Goal: Navigation & Orientation: Find specific page/section

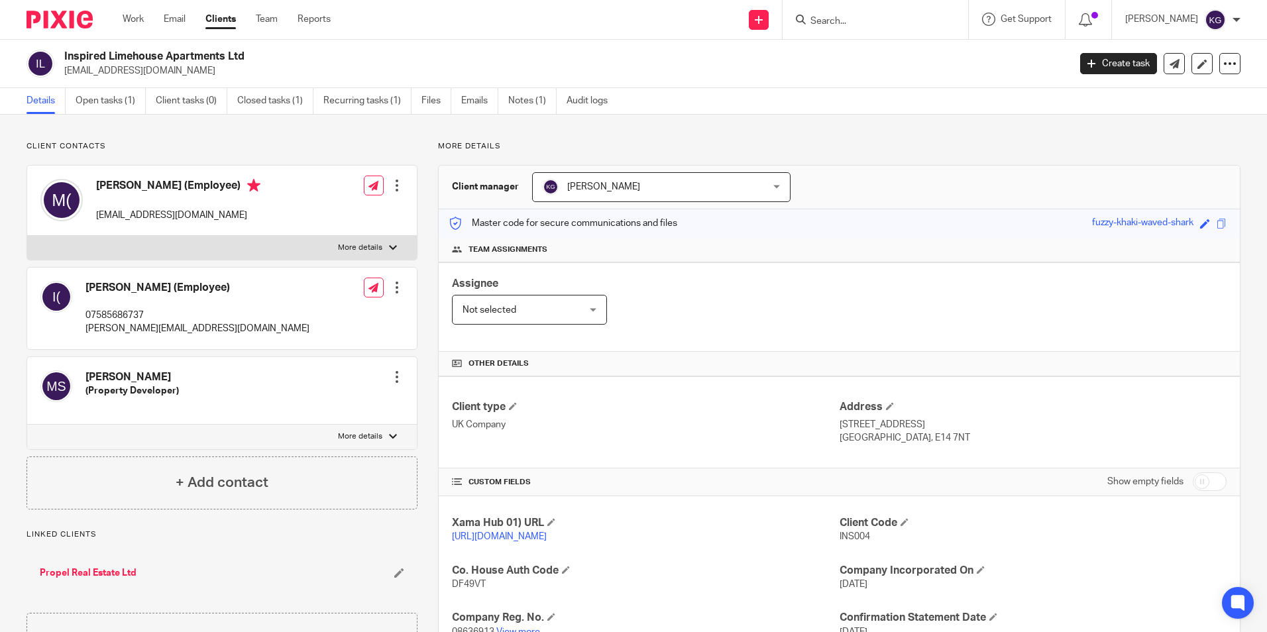
click at [882, 27] on input "Search" at bounding box center [868, 22] width 119 height 12
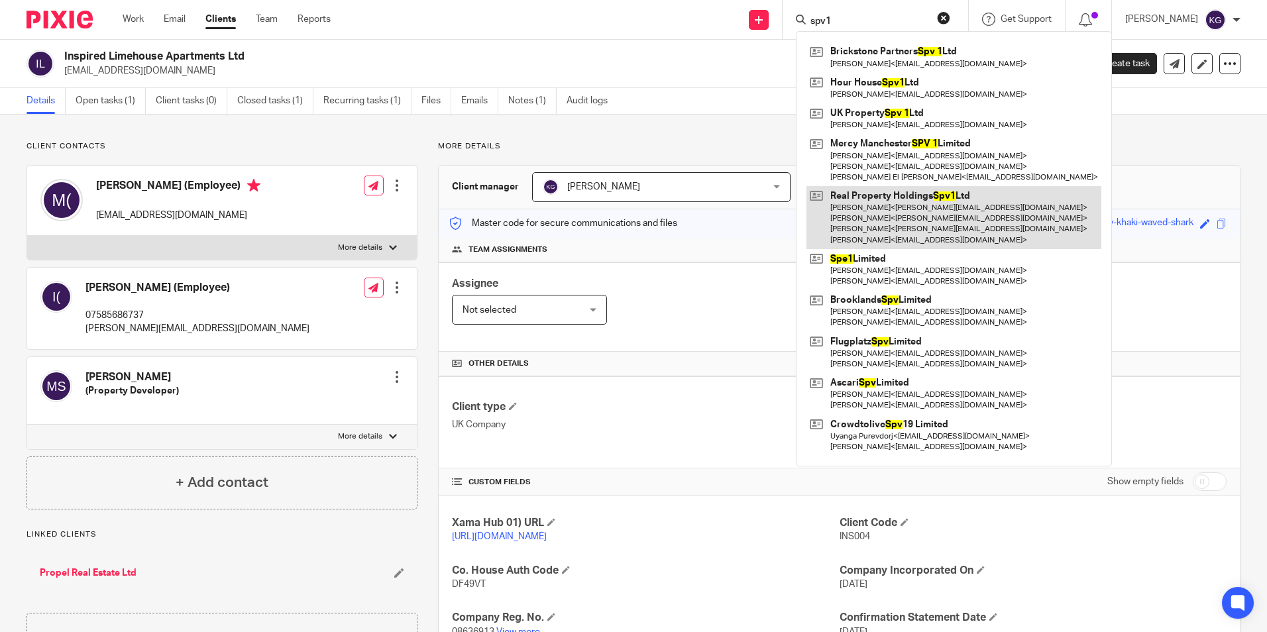
type input "spv1"
click at [967, 217] on link at bounding box center [953, 217] width 295 height 63
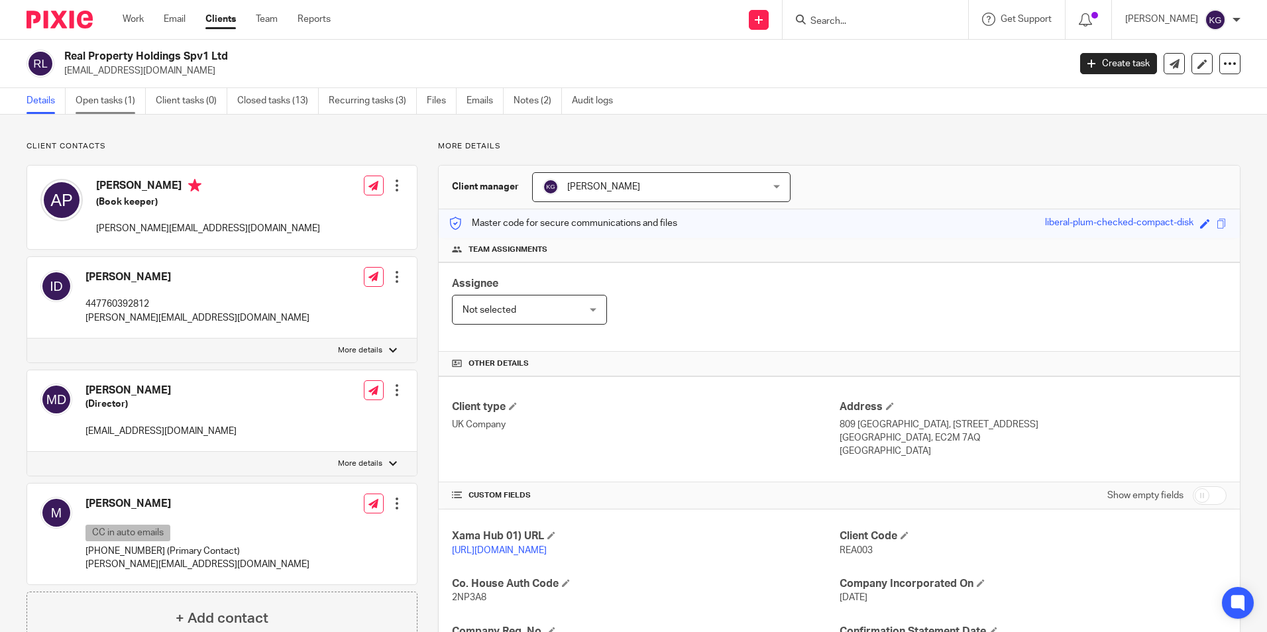
click at [118, 91] on link "Open tasks (1)" at bounding box center [111, 101] width 70 height 26
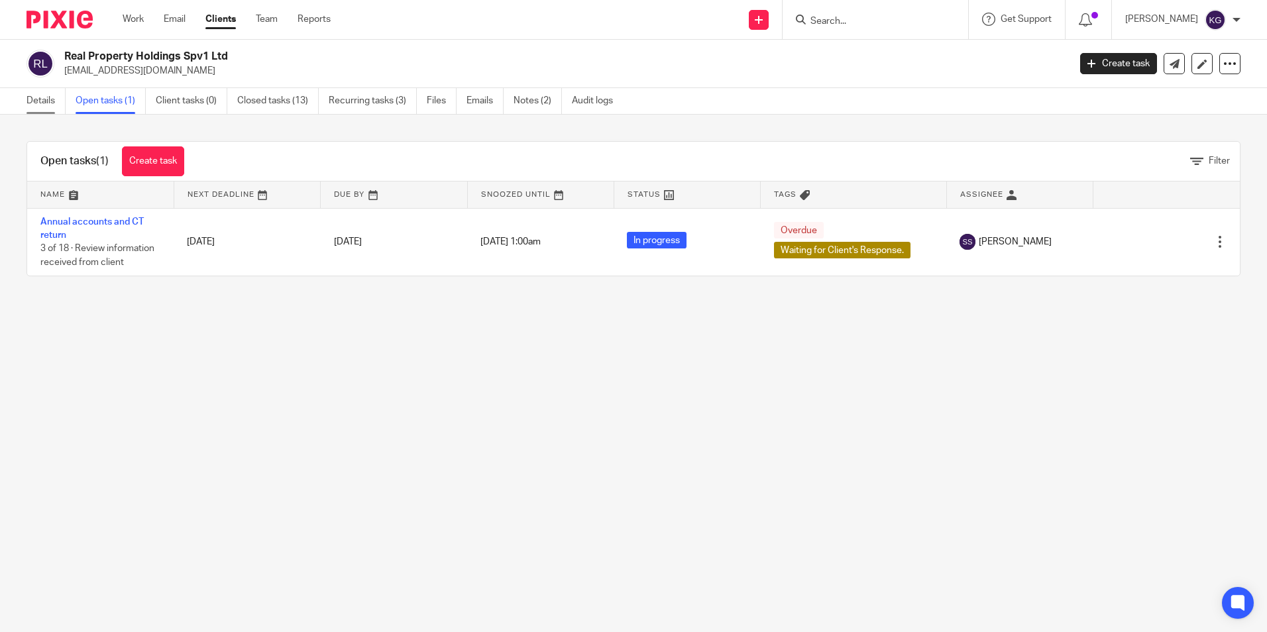
click at [46, 106] on link "Details" at bounding box center [46, 101] width 39 height 26
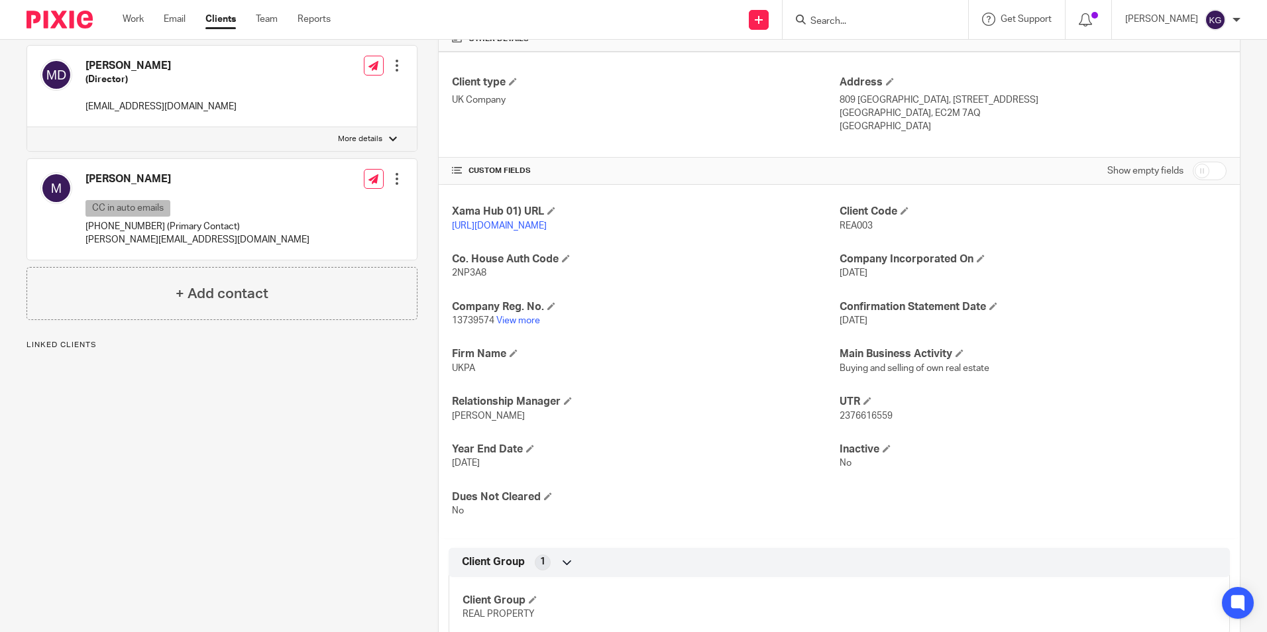
scroll to position [382, 0]
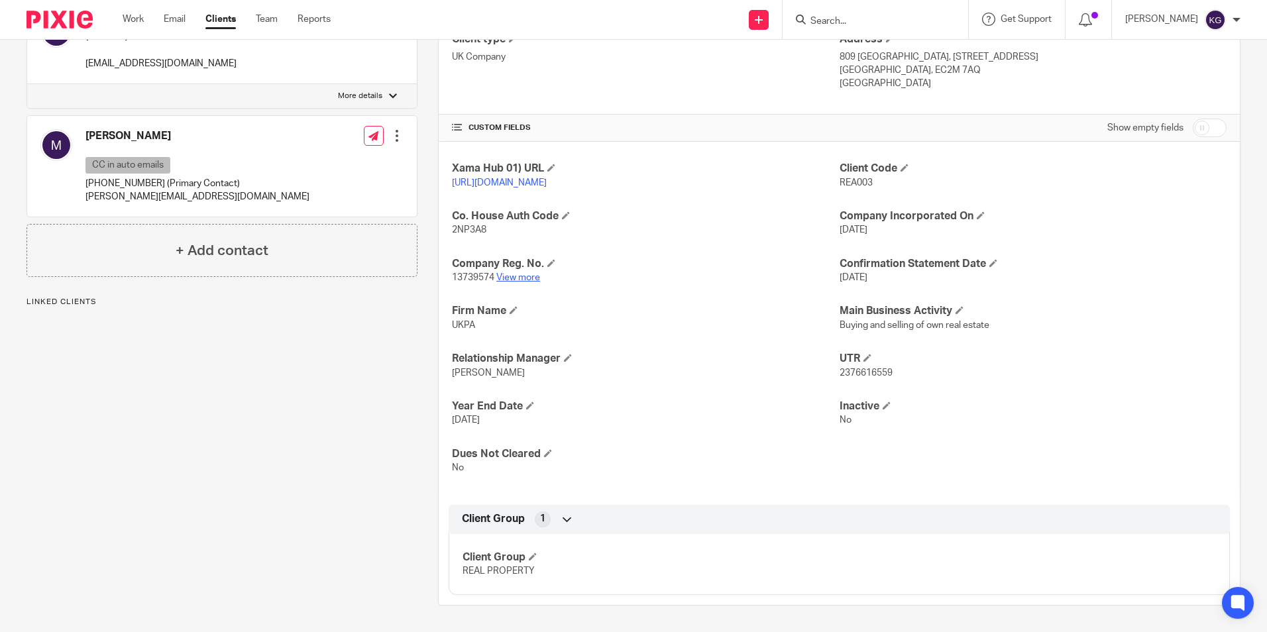
click at [510, 278] on link "View more" at bounding box center [518, 277] width 44 height 9
